Goal: Manage account settings

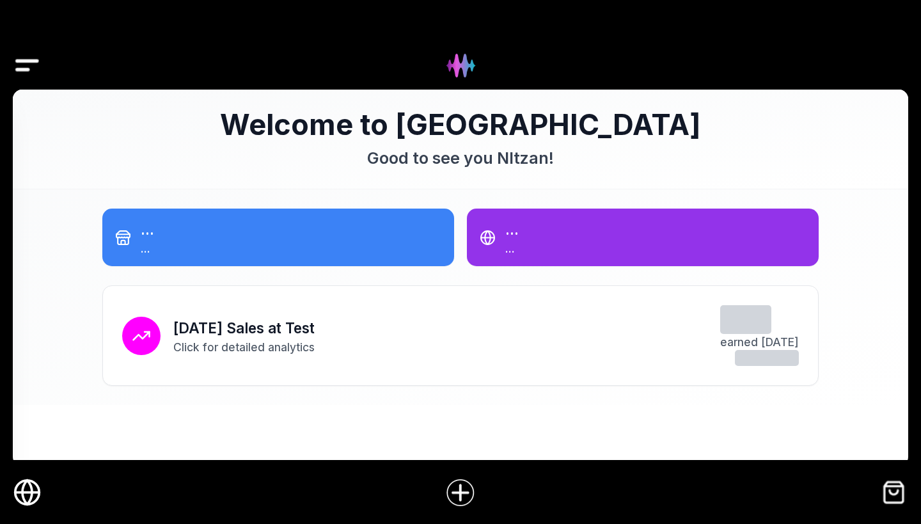
click at [37, 62] on img "Drawer" at bounding box center [27, 65] width 29 height 49
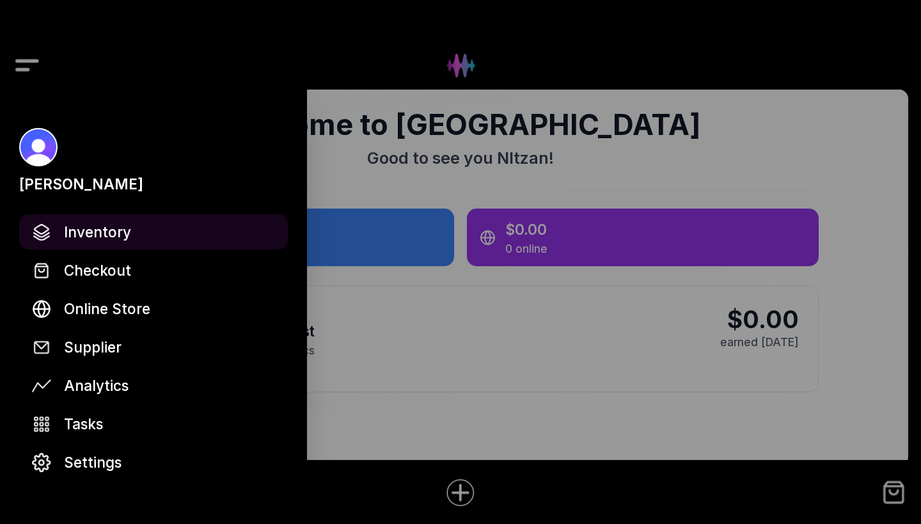
click at [109, 232] on span "Inventory" at bounding box center [97, 232] width 67 height 22
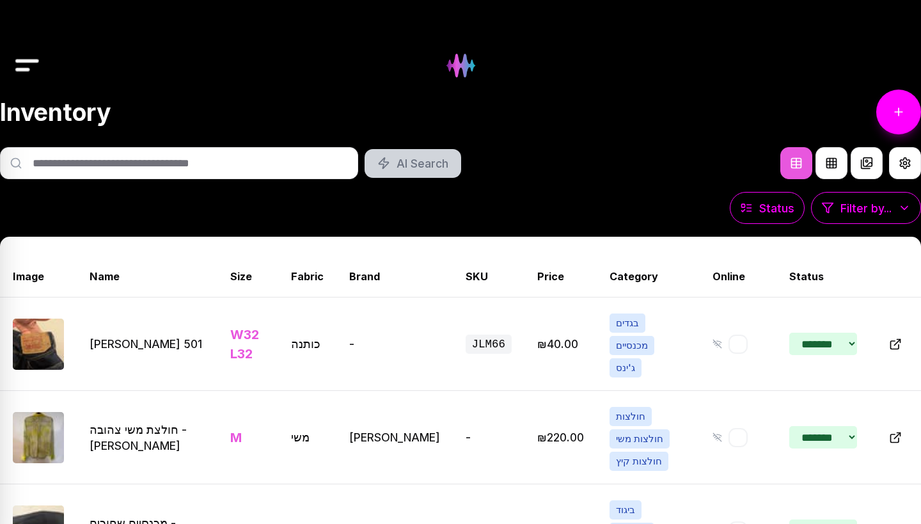
click at [29, 62] on img "Drawer" at bounding box center [27, 65] width 29 height 49
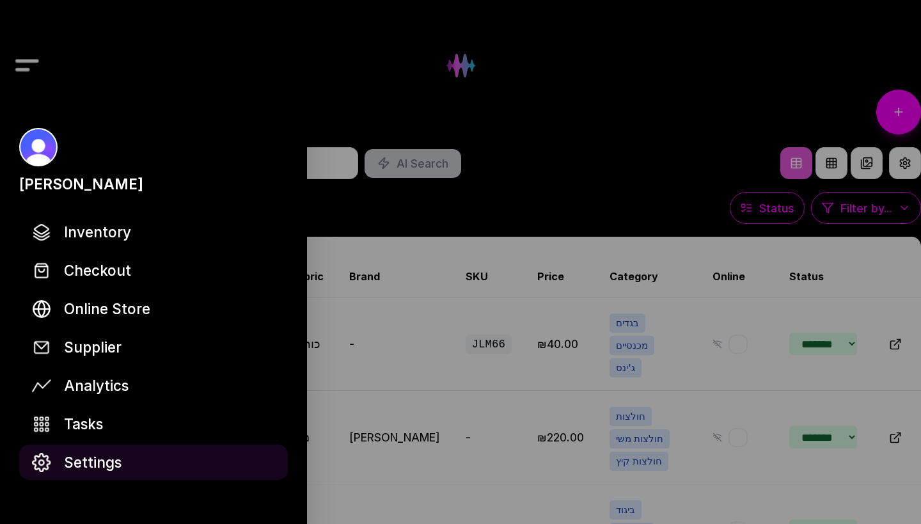
click at [96, 464] on span "Settings" at bounding box center [93, 462] width 58 height 22
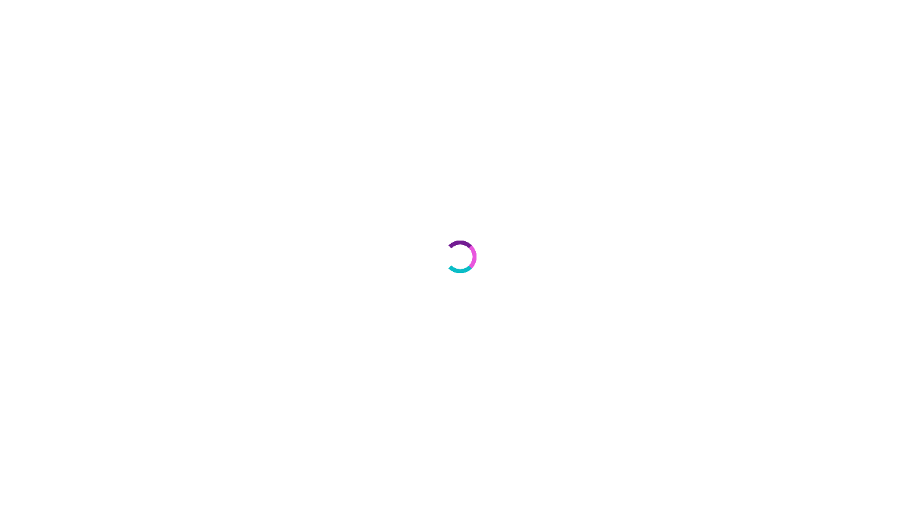
select select "**"
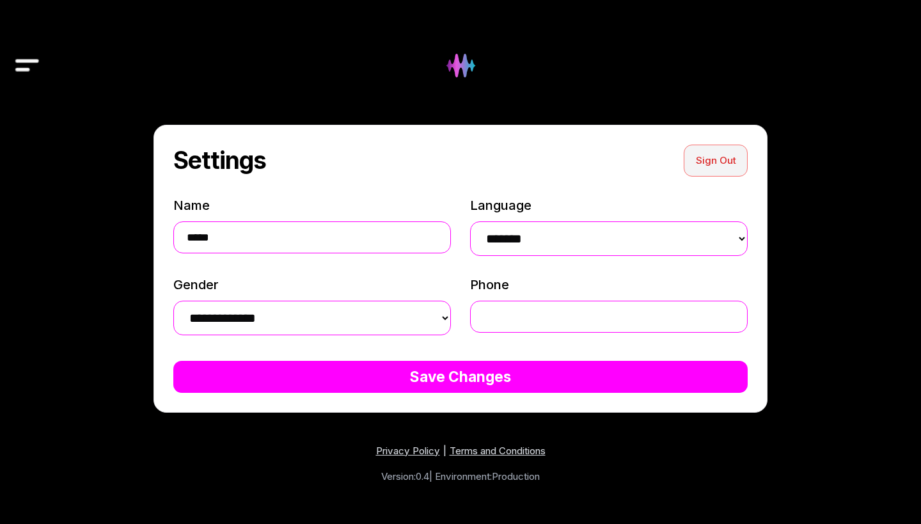
click at [729, 151] on button "Sign Out" at bounding box center [716, 161] width 64 height 32
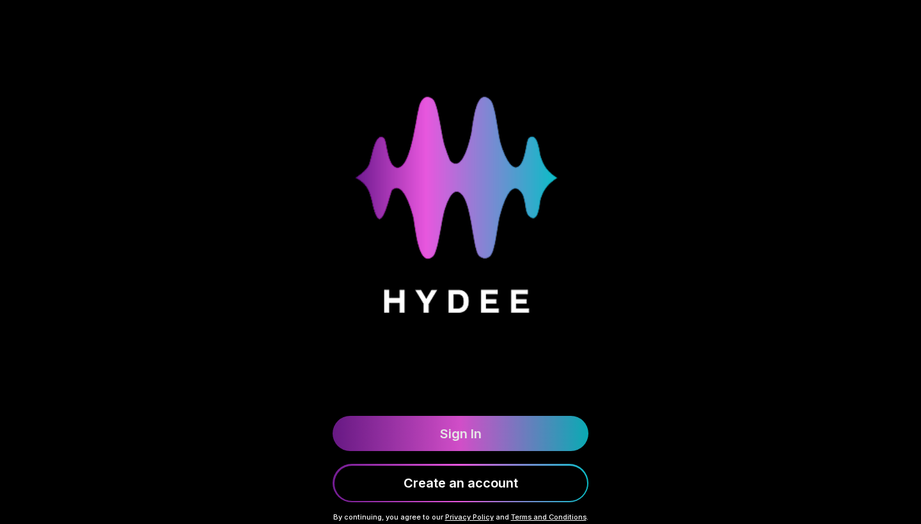
click at [475, 435] on link "Sign In" at bounding box center [461, 433] width 256 height 35
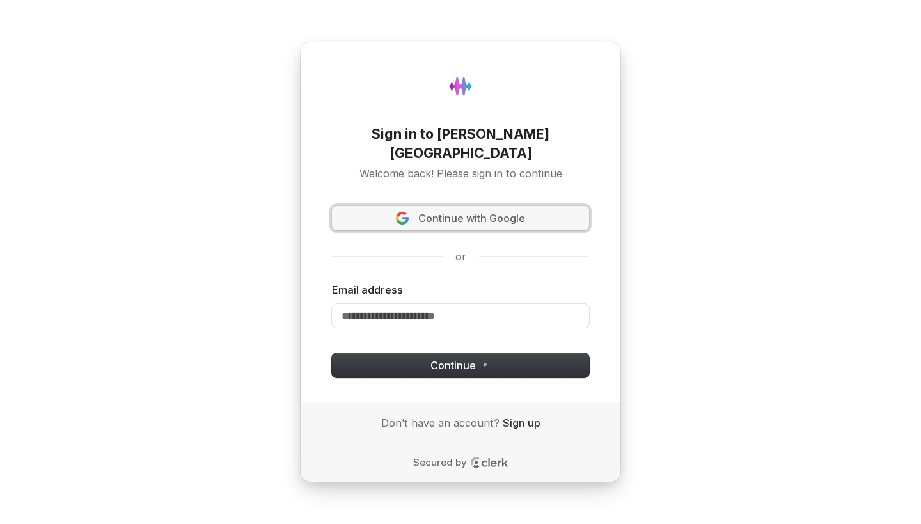
click at [449, 211] on span "Continue with Google" at bounding box center [471, 218] width 107 height 15
